Goal: Find specific fact: Find specific fact

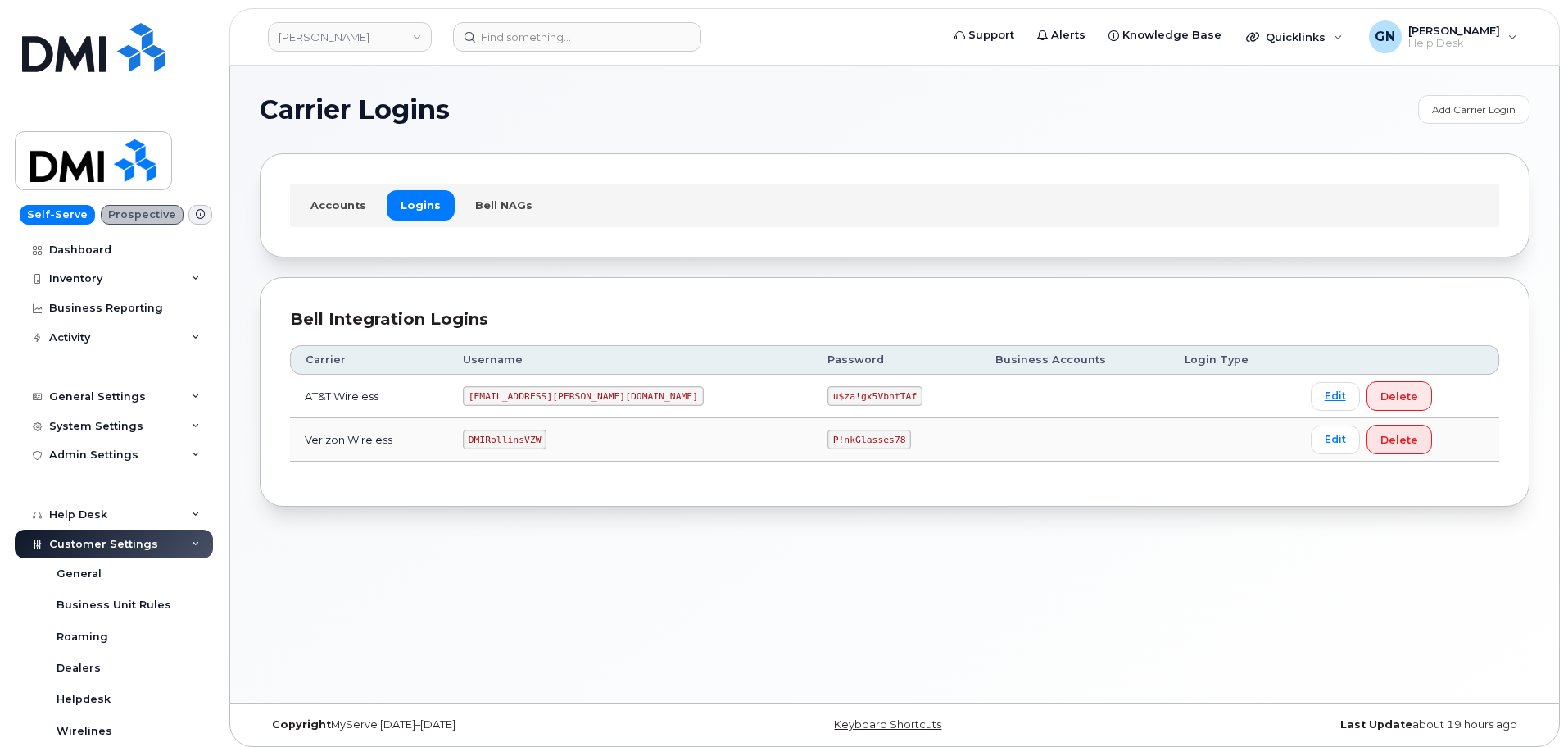
click at [516, 439] on code "DMIRollinsVZW" at bounding box center [504, 439] width 83 height 20
copy code "DMIRollinsVZW"
click at [827, 442] on code "P!nkGlasses78" at bounding box center [869, 439] width 83 height 20
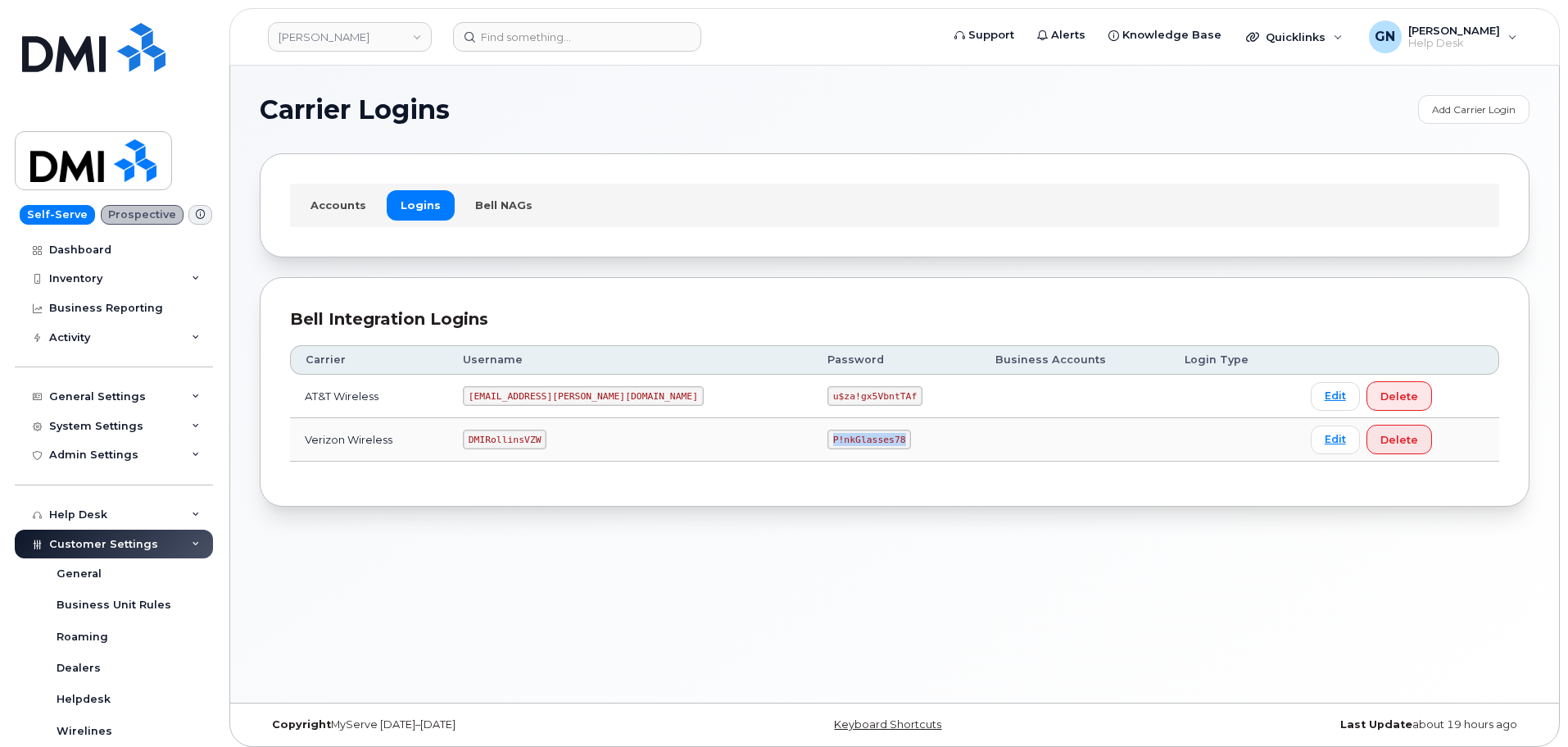
click at [827, 442] on code "P!nkGlasses78" at bounding box center [869, 439] width 83 height 20
copy code "P!nkGlasses78"
